Goal: Task Accomplishment & Management: Manage account settings

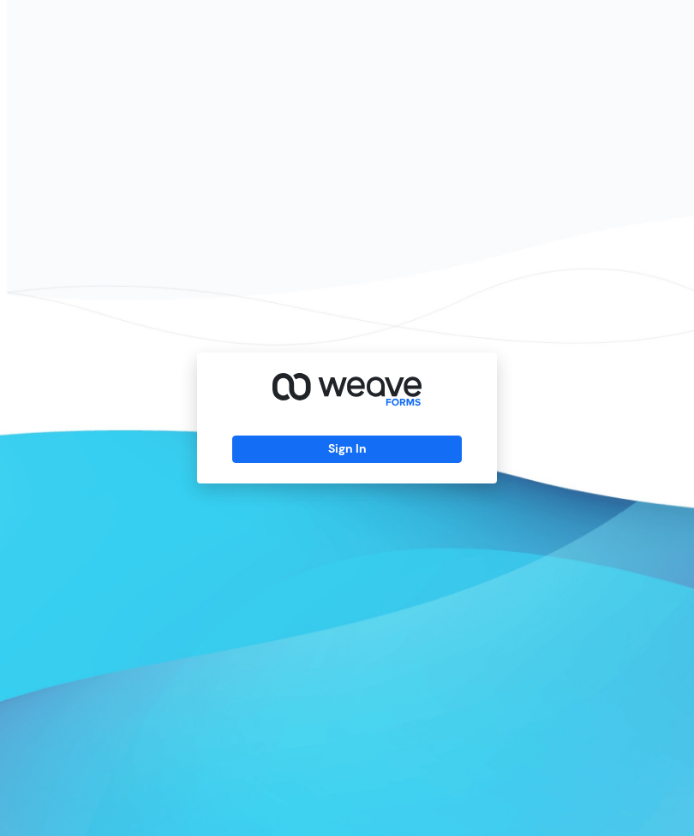
click at [414, 463] on button "Sign In" at bounding box center [346, 449] width 229 height 27
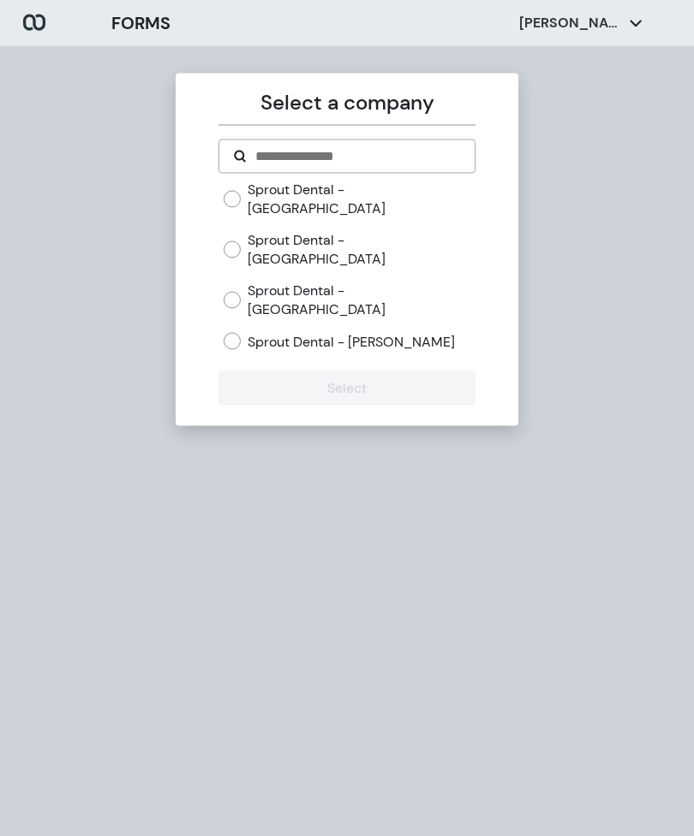
scroll to position [45, 0]
click at [402, 181] on div "Sprout Dental - [GEOGRAPHIC_DATA]" at bounding box center [348, 199] width 251 height 37
click at [381, 181] on label "Sprout Dental - [GEOGRAPHIC_DATA]" at bounding box center [360, 199] width 227 height 37
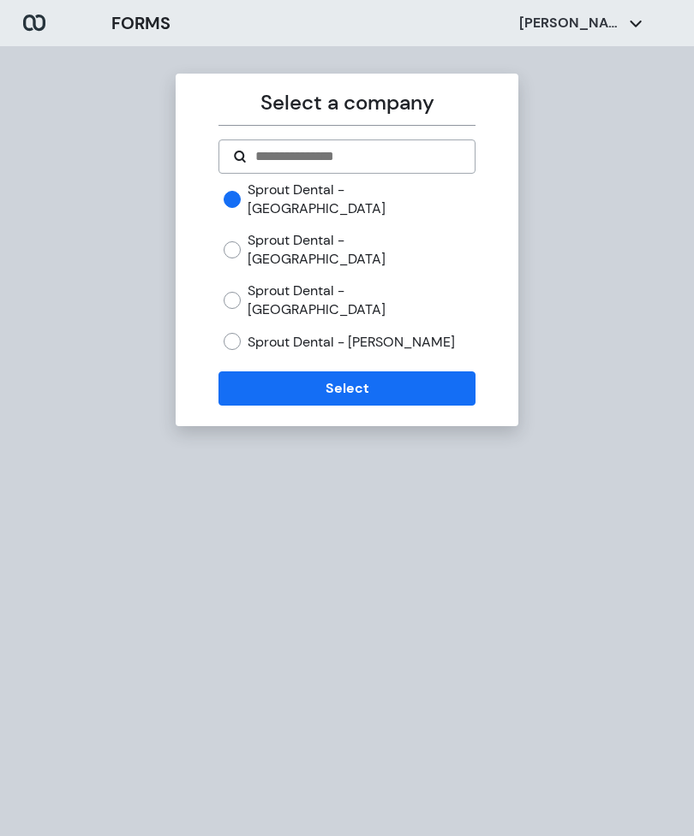
click at [444, 372] on button "Select" at bounding box center [346, 389] width 256 height 34
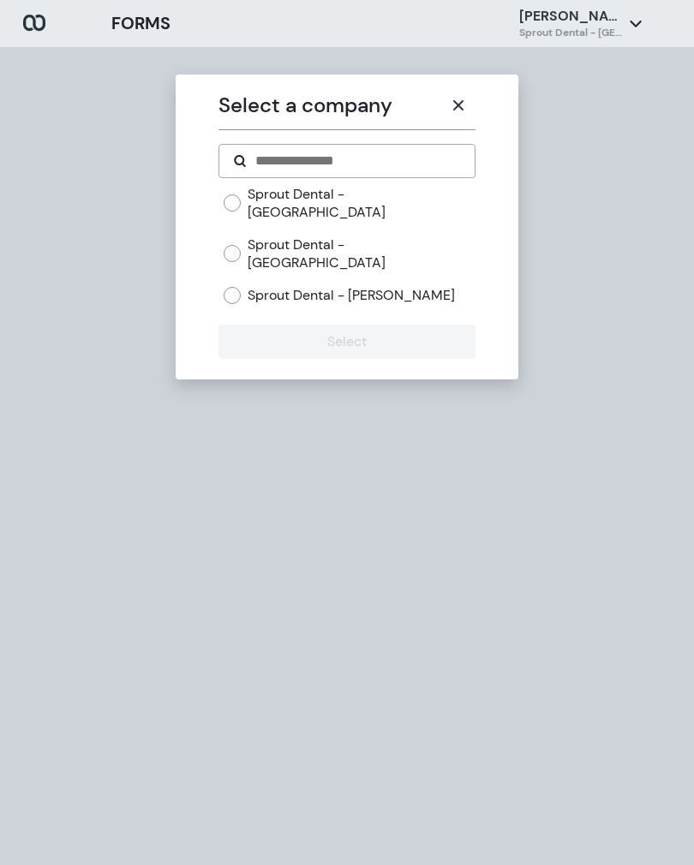
click at [464, 97] on button "button" at bounding box center [458, 105] width 34 height 34
